Goal: Find contact information: Find contact information

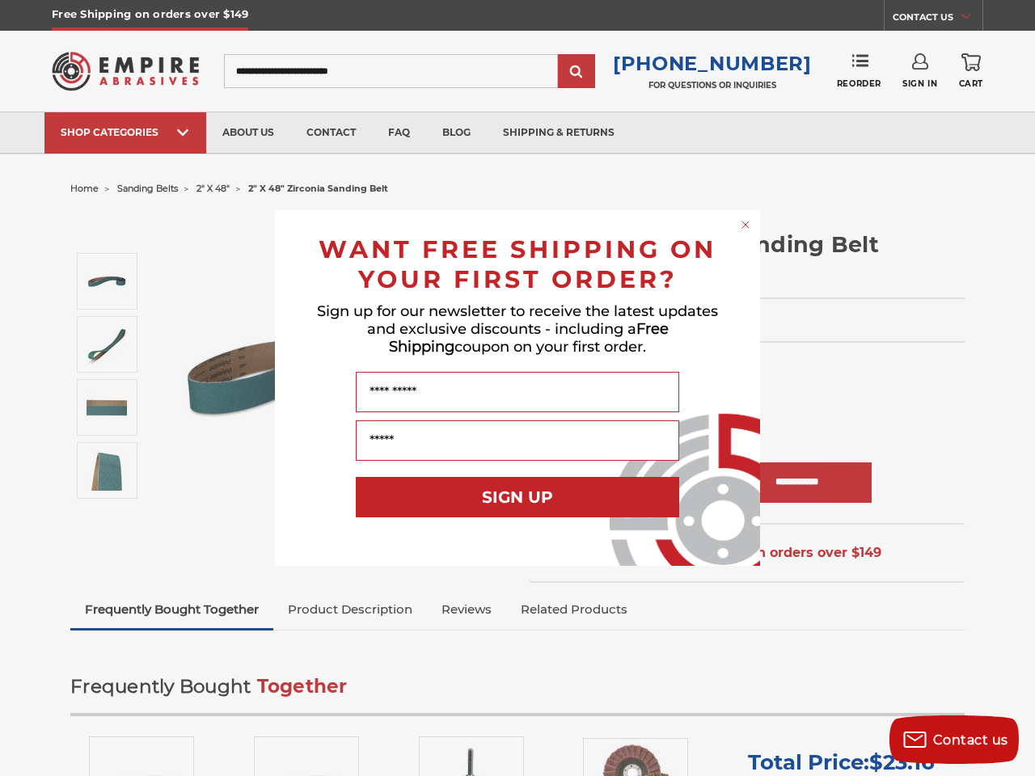
click at [518, 388] on input "Name" at bounding box center [517, 392] width 323 height 40
click at [746, 225] on icon "Close dialog" at bounding box center [745, 225] width 6 height 6
click at [518, 497] on button "SIGN UP" at bounding box center [517, 497] width 323 height 40
click at [954, 740] on span "Contact us" at bounding box center [970, 740] width 75 height 15
